Goal: Information Seeking & Learning: Find specific page/section

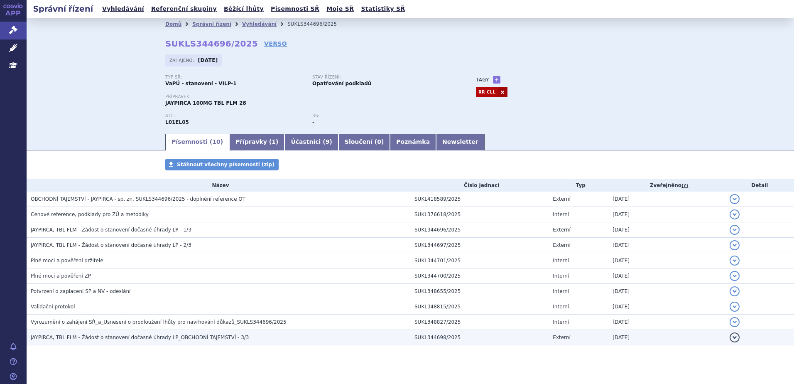
click at [252, 339] on h3 "JAYPIRCA, TBL FLM - Žádost o stanovení dočasné úhrady LP_OBCHODNÍ TAJEMSTVÍ - 3…" at bounding box center [220, 337] width 379 height 8
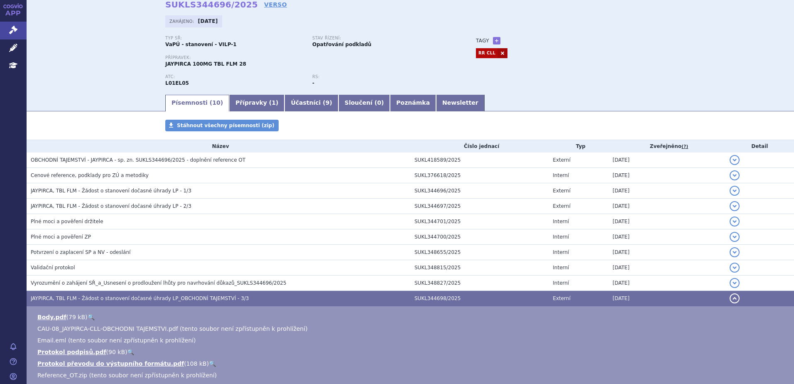
scroll to position [83, 0]
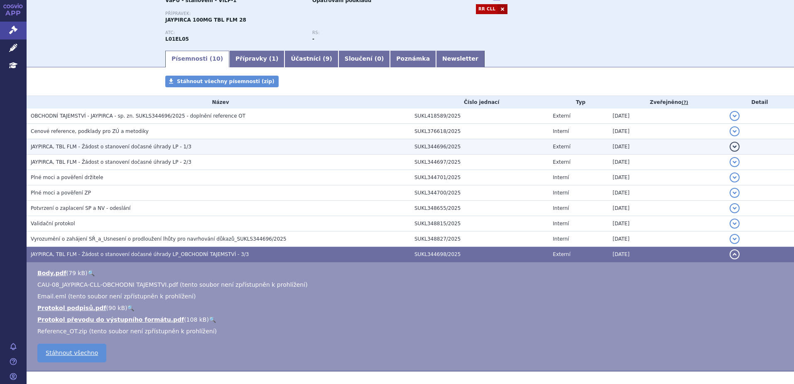
click at [140, 149] on span "JAYPIRCA, TBL FLM - Žádost o stanovení dočasné úhrady LP - 1/3" at bounding box center [111, 147] width 161 height 6
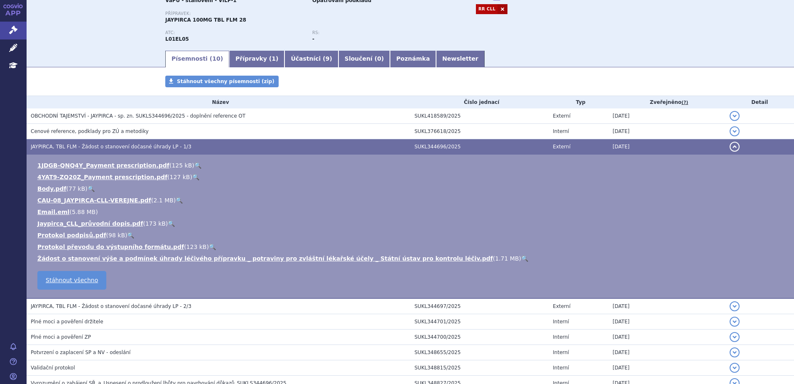
click at [176, 200] on link "🔍" at bounding box center [179, 200] width 7 height 7
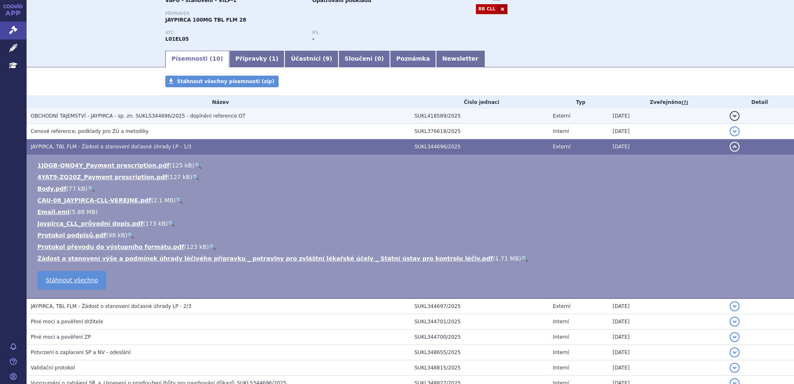
click at [135, 116] on span "OBCHODNÍ TAJEMSTVÍ - JAYPIRCA - sp. zn. SUKLS344696/2025 - doplnění reference OT" at bounding box center [138, 116] width 215 height 6
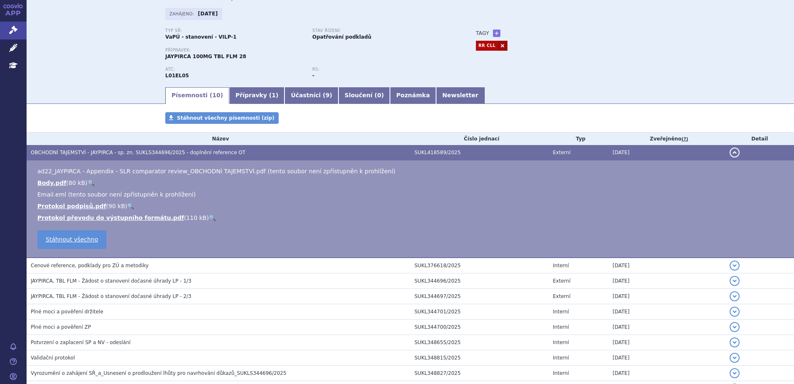
scroll to position [0, 0]
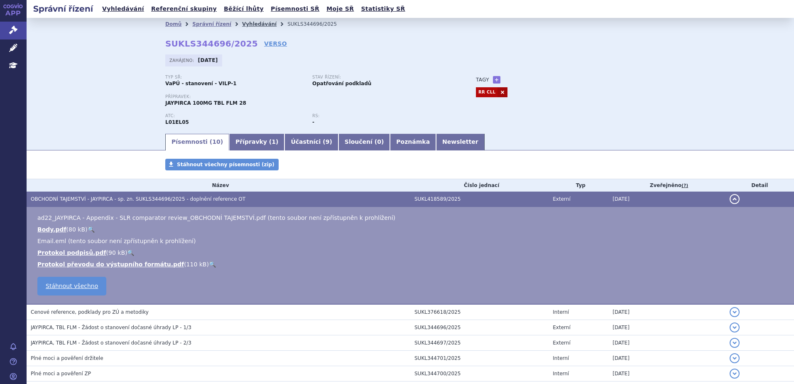
click at [242, 25] on link "Vyhledávání" at bounding box center [259, 24] width 34 height 6
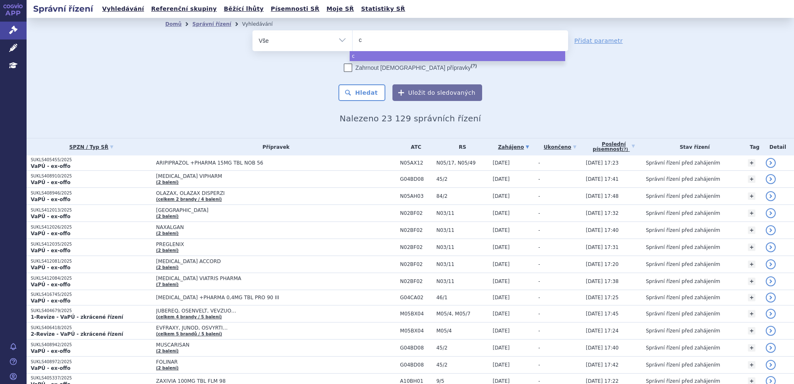
select select
type input "ca"
type input "cal"
type input "calq"
select select "calq"
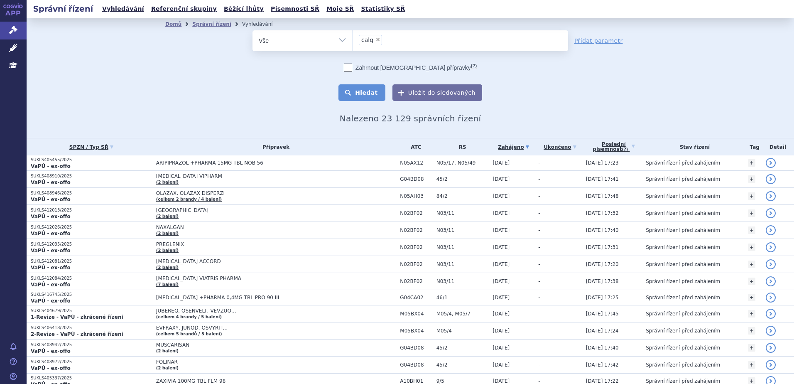
click at [363, 88] on button "Hledat" at bounding box center [361, 92] width 47 height 17
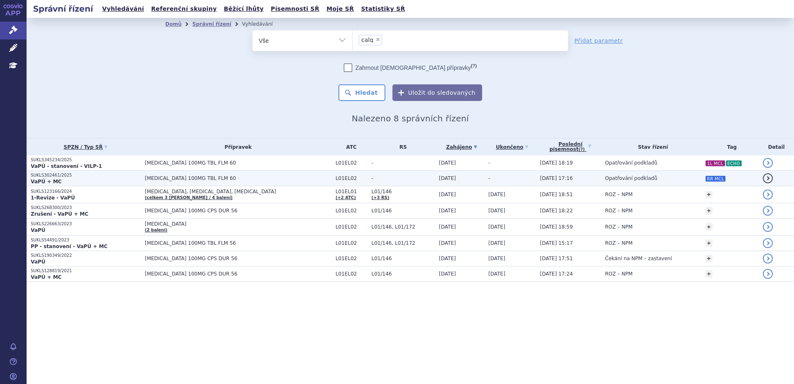
click at [668, 179] on td "Opatřování podkladů" at bounding box center [651, 178] width 100 height 15
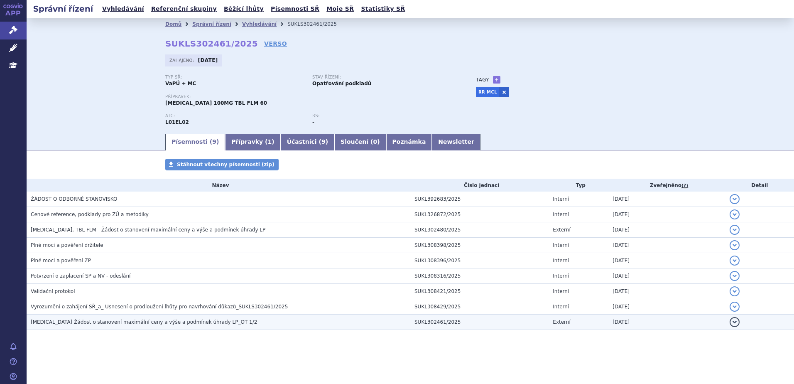
click at [159, 326] on h3 "CALQUENCE Žádost o stanovení maximální ceny a výše a podmínek úhrady LP_OT 1/2" at bounding box center [220, 322] width 379 height 8
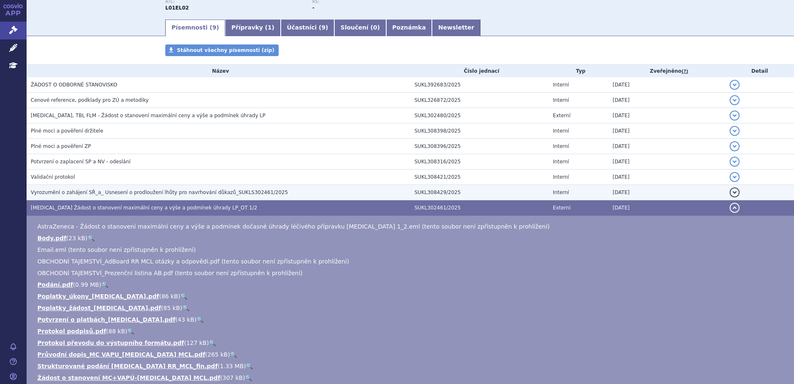
scroll to position [125, 0]
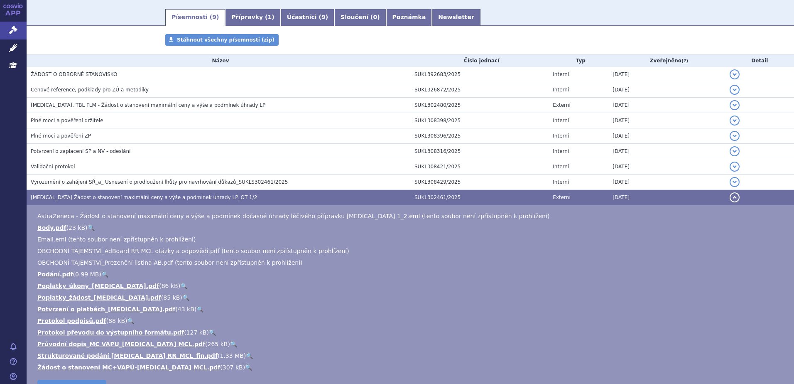
click at [246, 355] on link "🔍" at bounding box center [249, 355] width 7 height 7
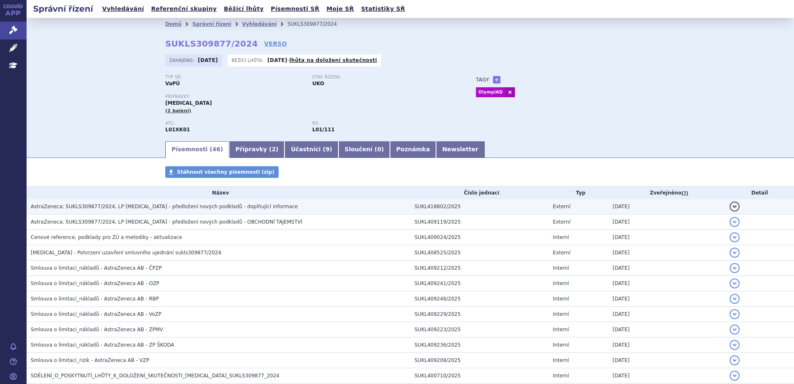
click at [175, 211] on td "AstraZeneca; SUKLS309877/2024, LP [MEDICAL_DATA] - předložení nových podkladů -…" at bounding box center [219, 206] width 384 height 15
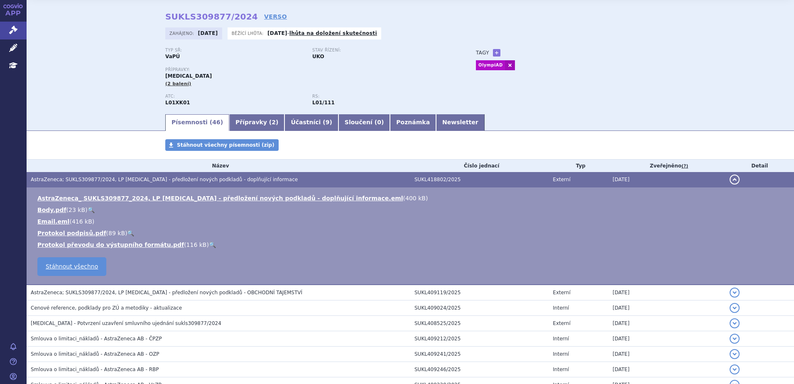
scroll to position [42, 0]
